Goal: Information Seeking & Learning: Learn about a topic

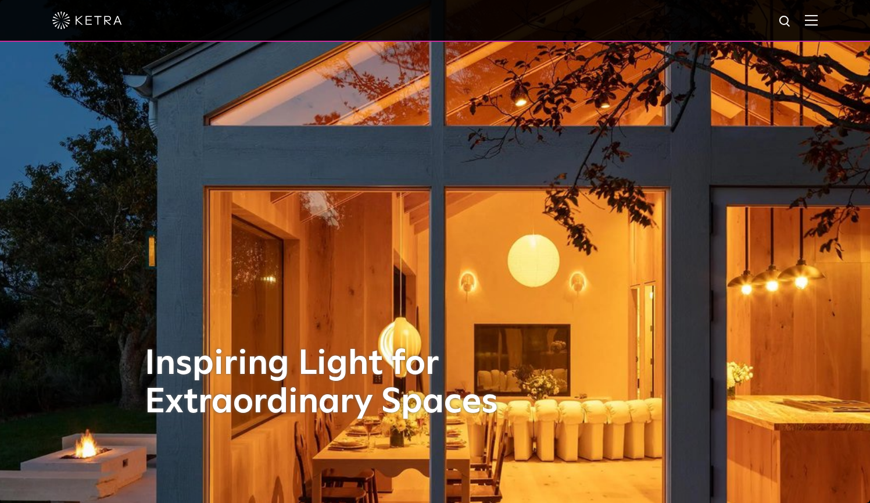
click at [818, 13] on div at bounding box center [434, 20] width 765 height 41
click at [816, 19] on img at bounding box center [811, 20] width 13 height 11
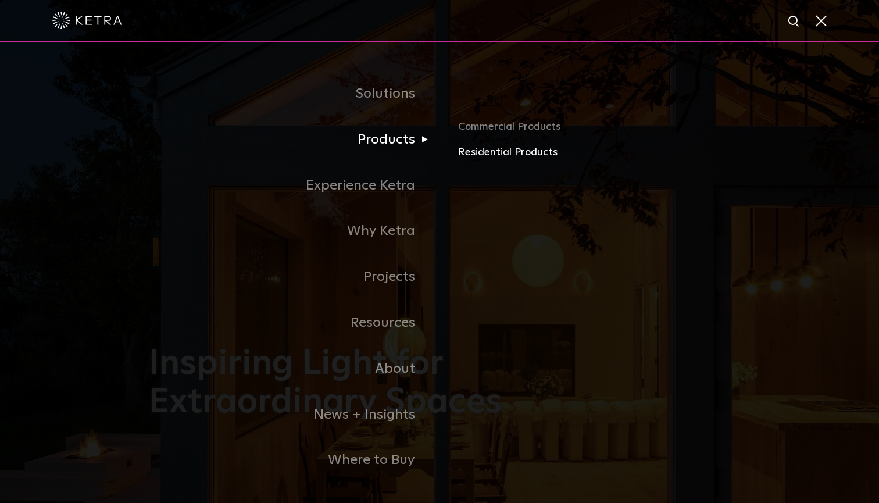
click at [480, 155] on link "Residential Products" at bounding box center [594, 152] width 272 height 17
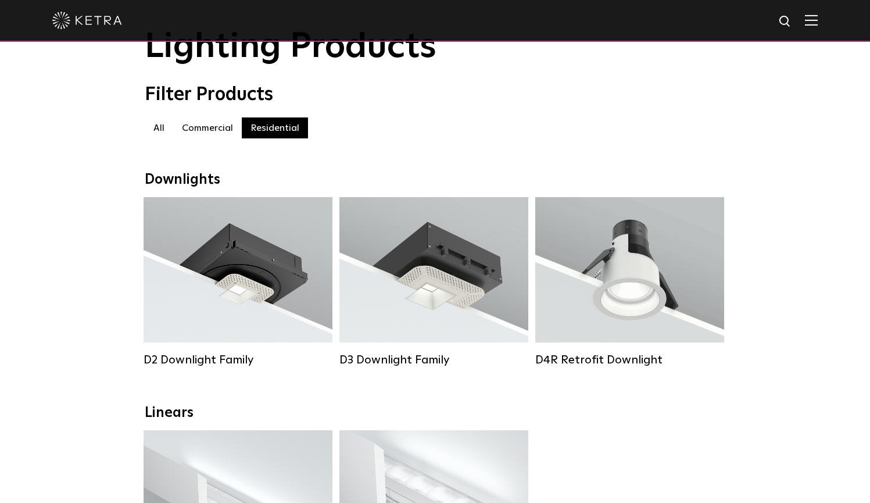
scroll to position [57, 0]
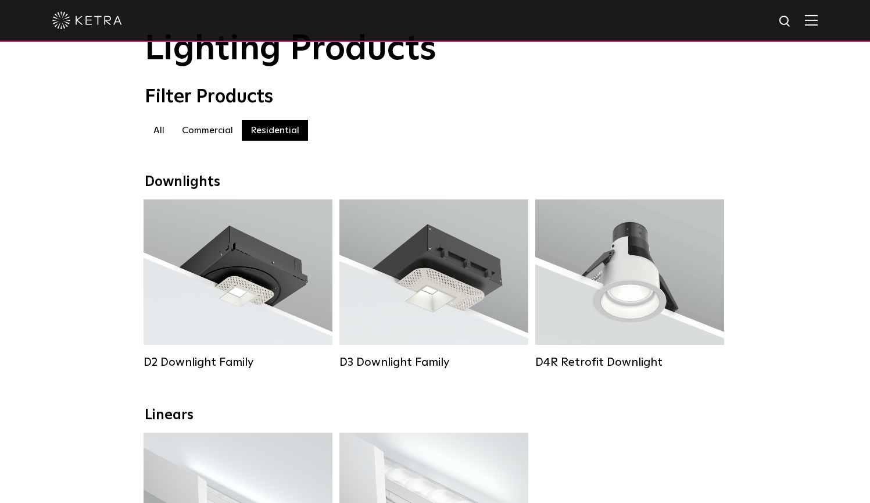
click at [205, 122] on label "Commercial" at bounding box center [207, 130] width 69 height 21
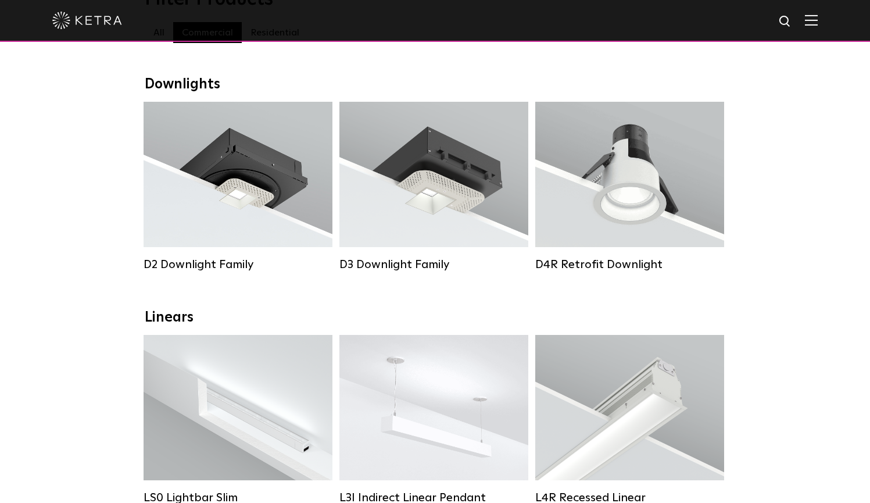
scroll to position [26, 0]
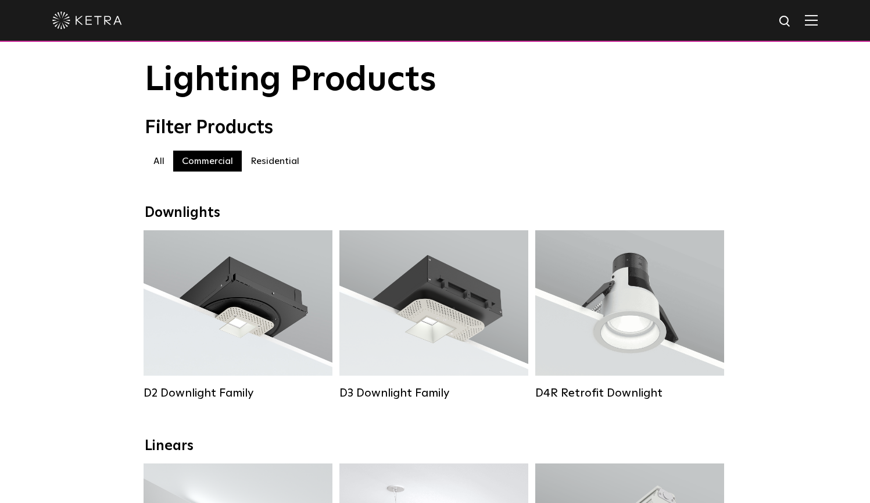
click at [276, 166] on label "Residential" at bounding box center [275, 161] width 66 height 21
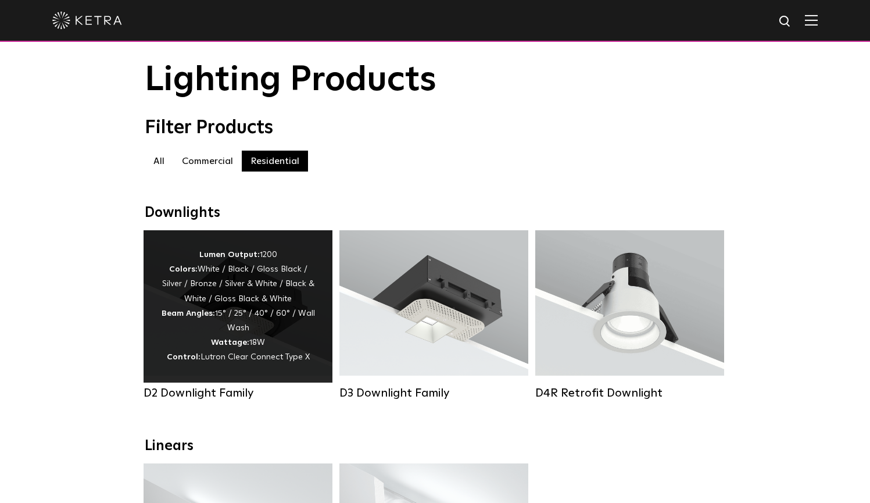
click at [231, 343] on strong "Wattage:" at bounding box center [230, 342] width 38 height 8
